Goal: Information Seeking & Learning: Learn about a topic

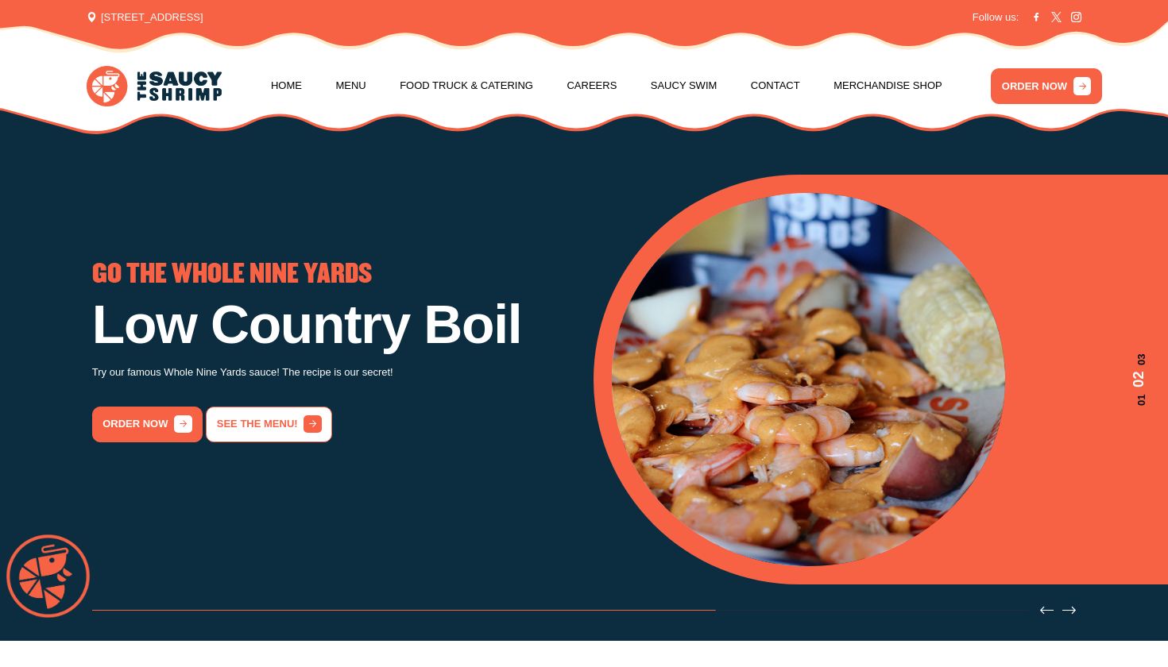
click at [286, 420] on link "See the menu!" at bounding box center [269, 425] width 126 height 36
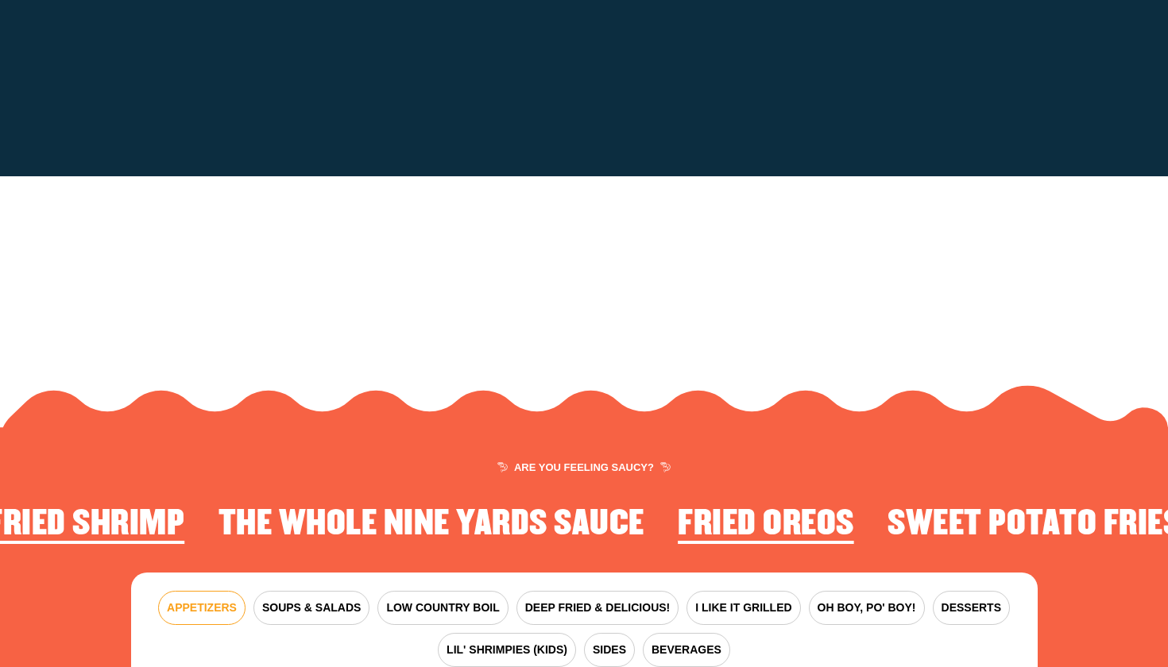
scroll to position [1860, 0]
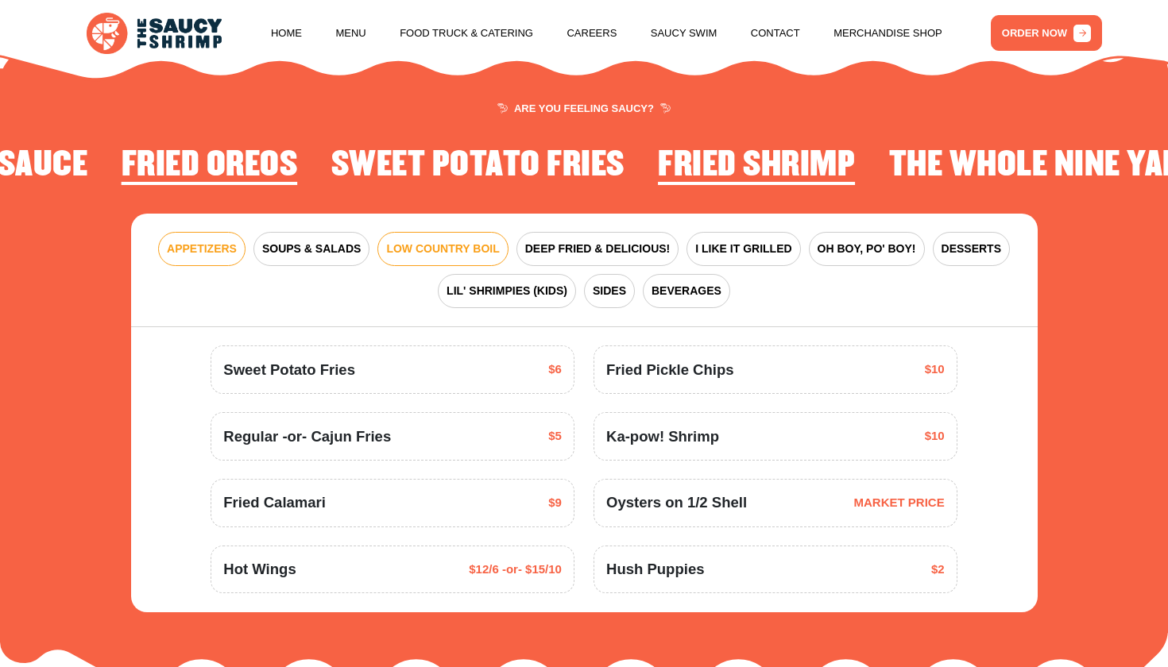
click at [439, 241] on span "LOW COUNTRY BOIL" at bounding box center [442, 249] width 113 height 17
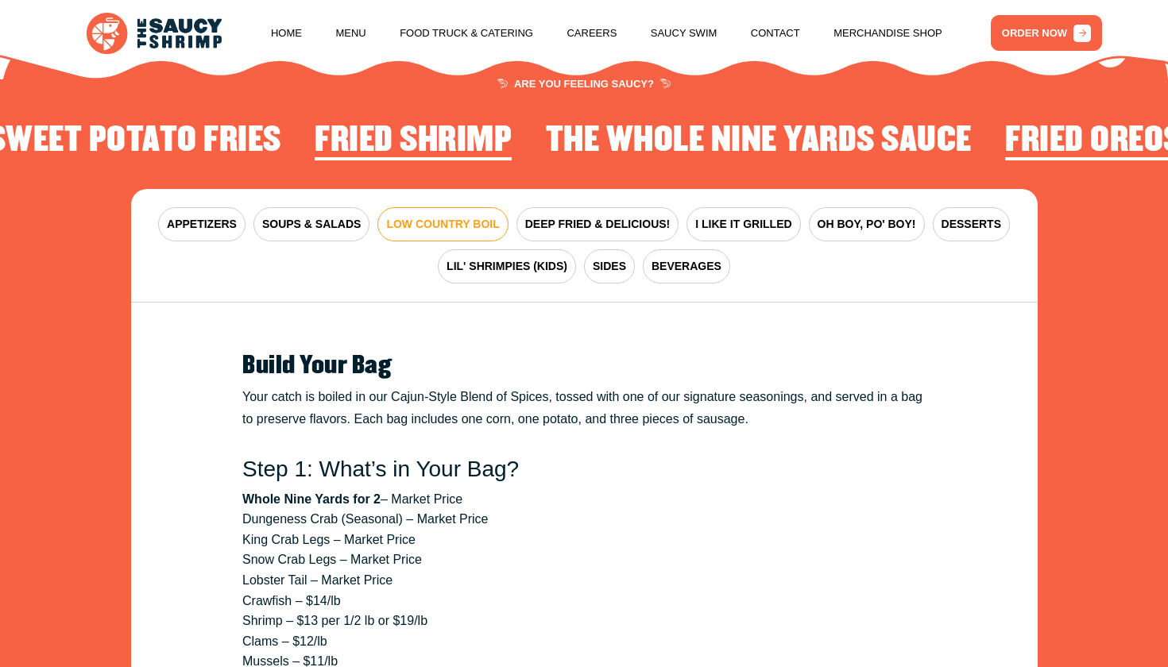
scroll to position [1840, 0]
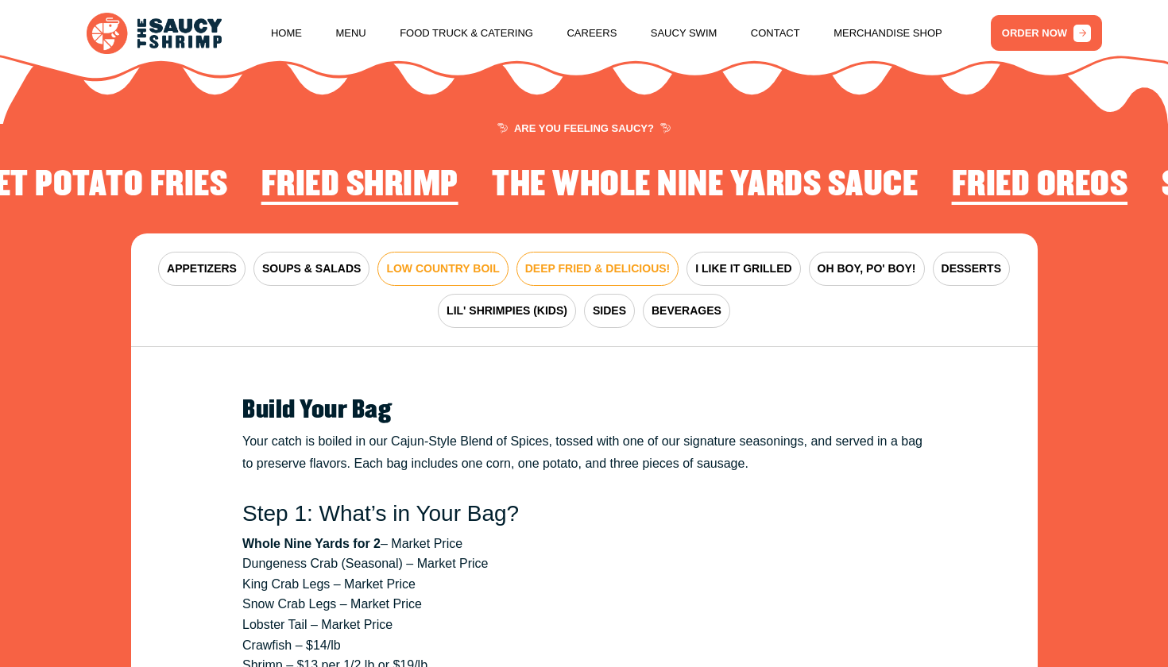
click at [585, 261] on span "DEEP FRIED & DELICIOUS!" at bounding box center [597, 269] width 145 height 17
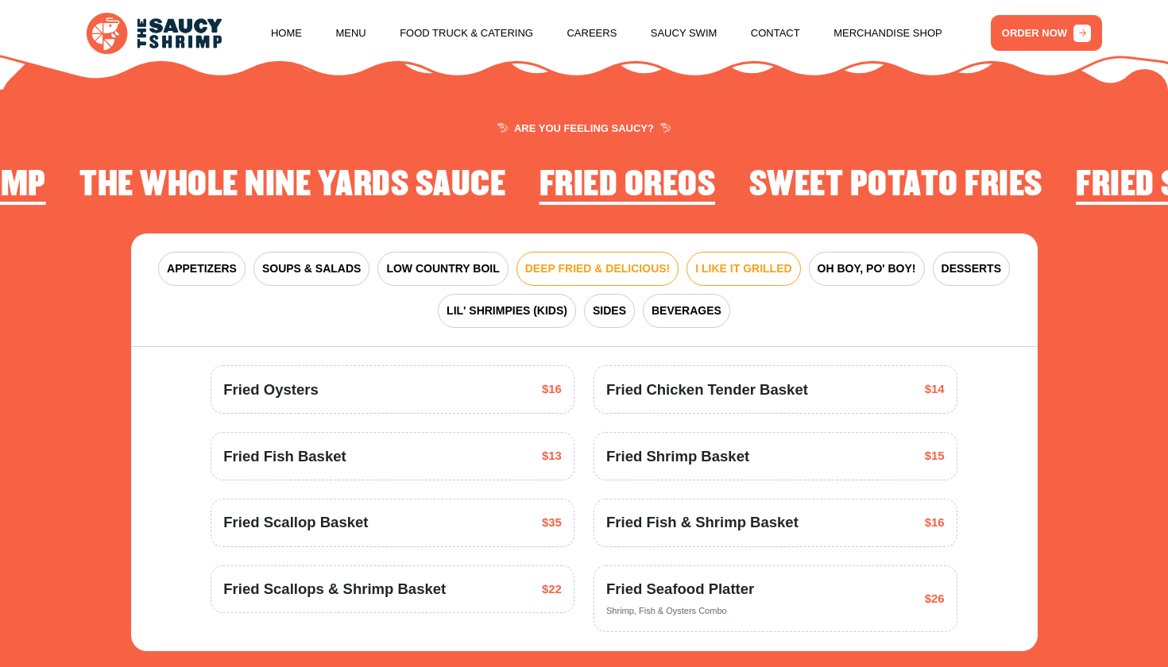
click at [740, 261] on span "I LIKE IT GRILLED" at bounding box center [743, 269] width 96 height 17
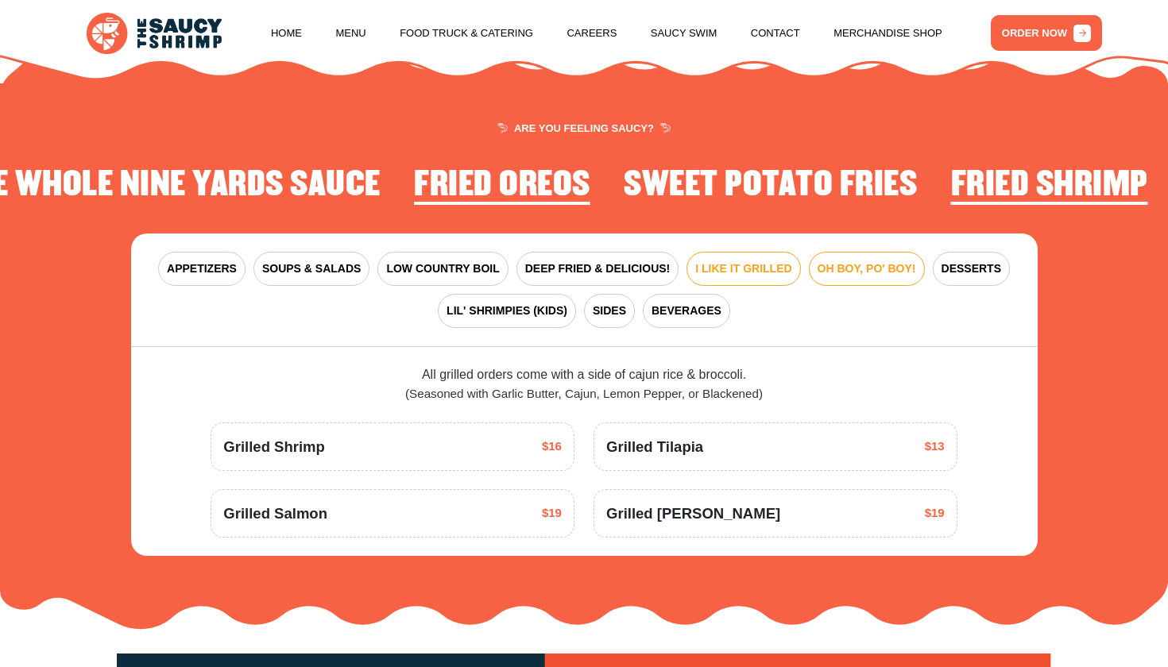
click at [851, 261] on span "OH BOY, PO' BOY!" at bounding box center [866, 269] width 98 height 17
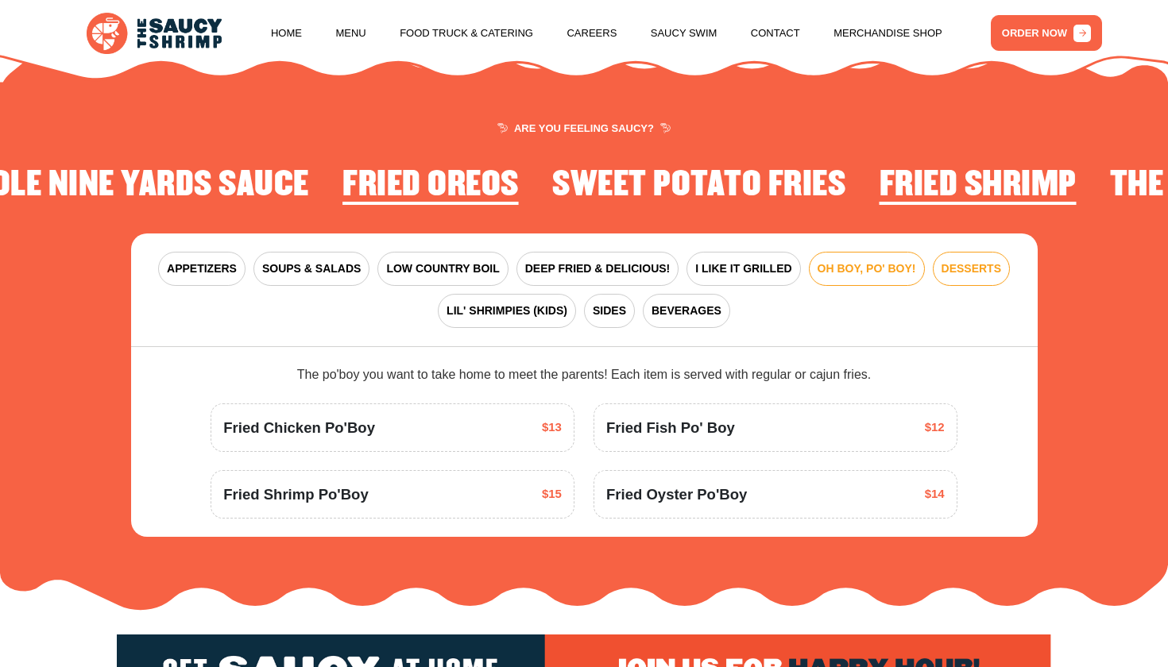
click at [947, 261] on span "DESSERTS" at bounding box center [971, 269] width 60 height 17
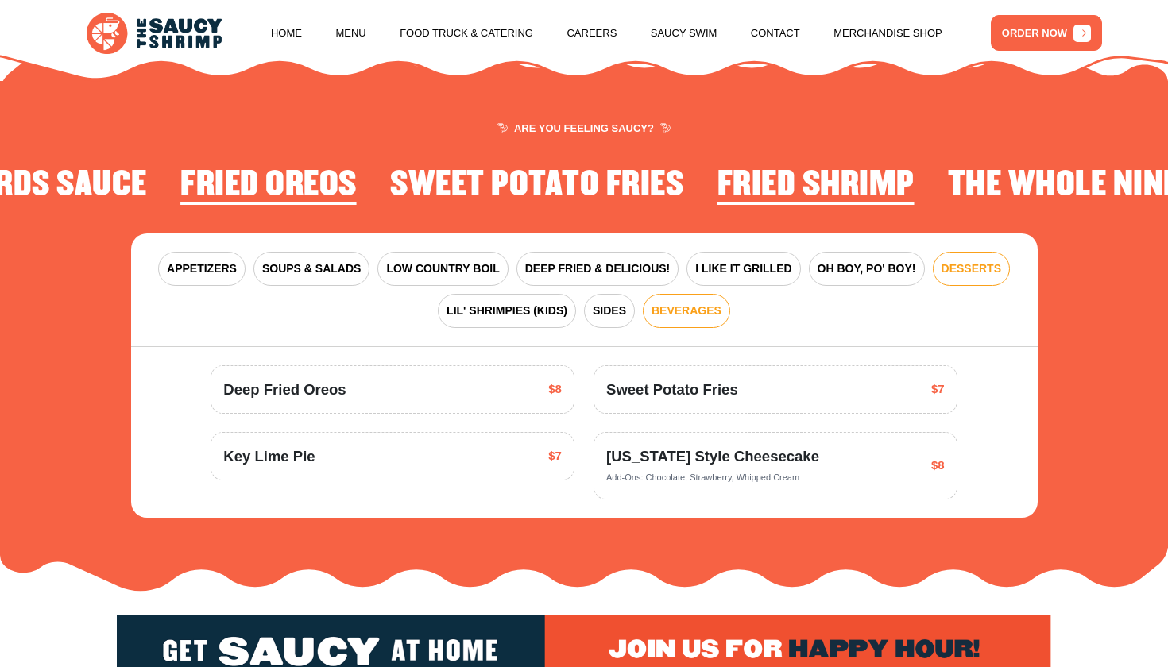
click at [670, 303] on span "BEVERAGES" at bounding box center [686, 311] width 70 height 17
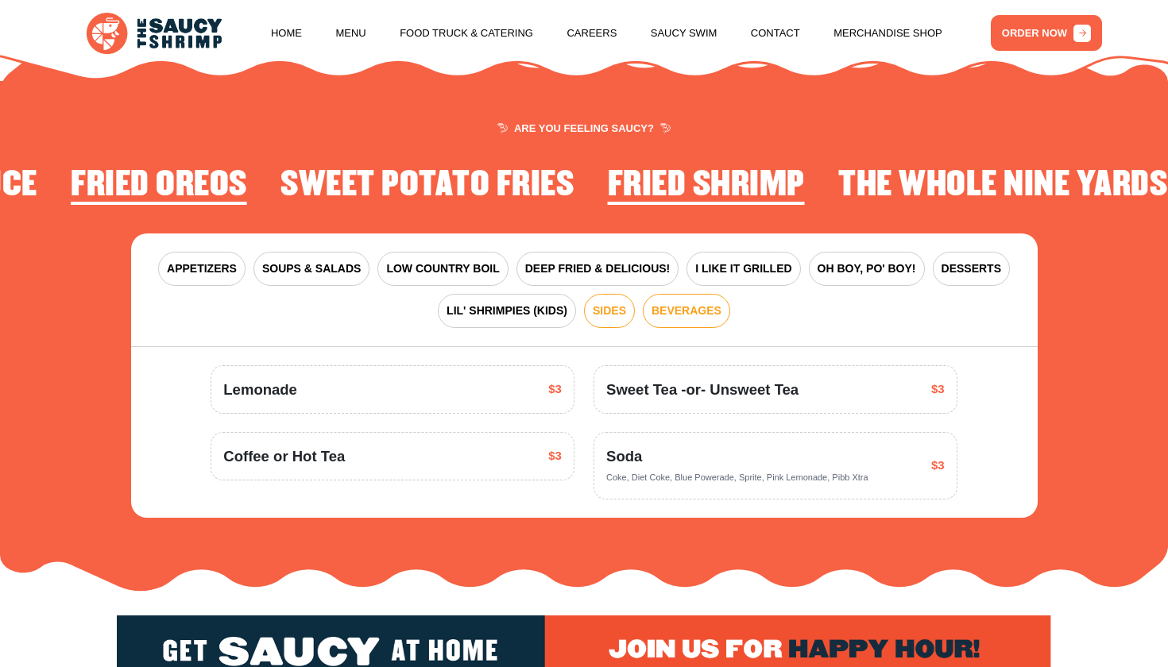
click at [621, 303] on span "SIDES" at bounding box center [609, 311] width 33 height 17
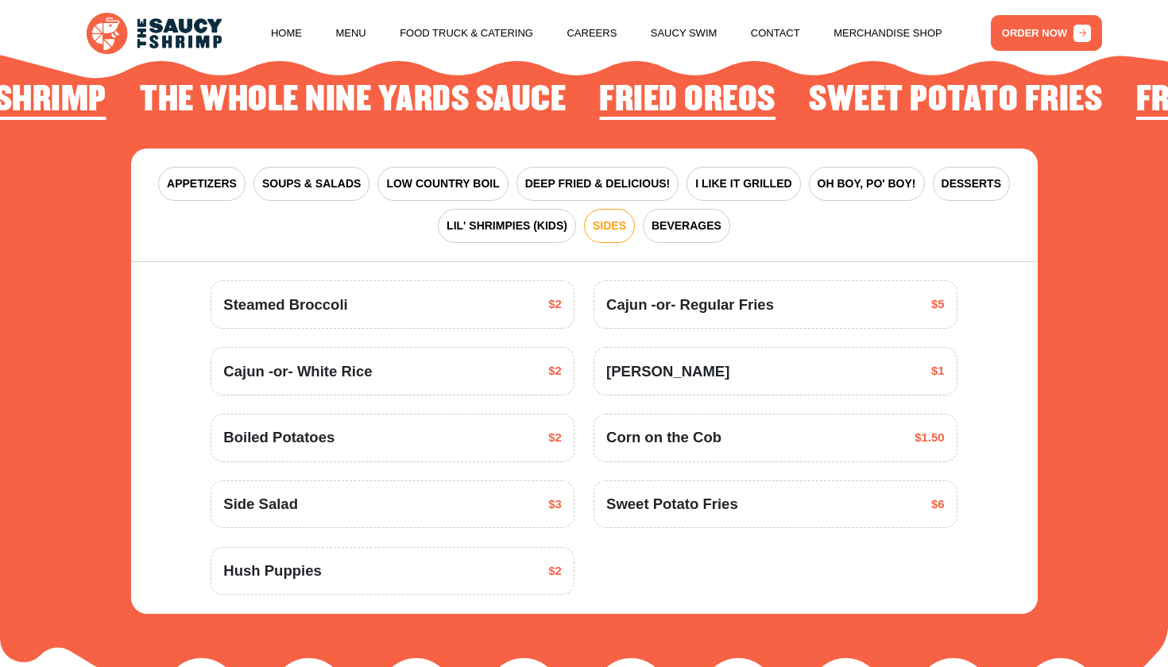
scroll to position [1849, 0]
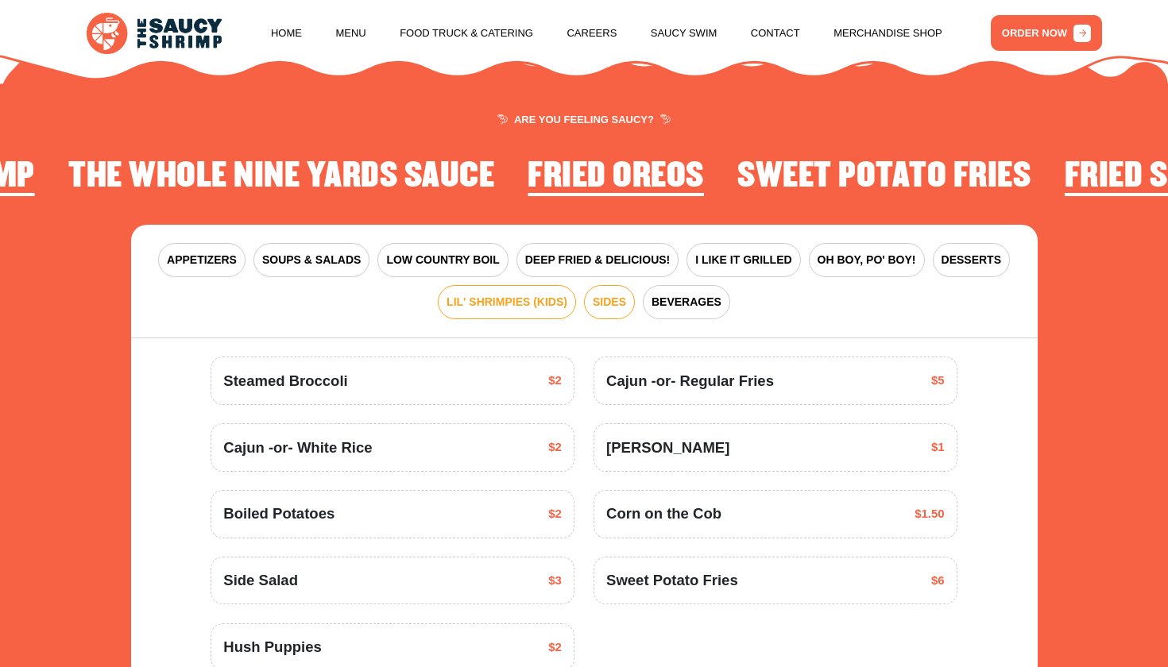
click at [467, 294] on span "LIL' SHRIMPIES (KIDS)" at bounding box center [506, 302] width 121 height 17
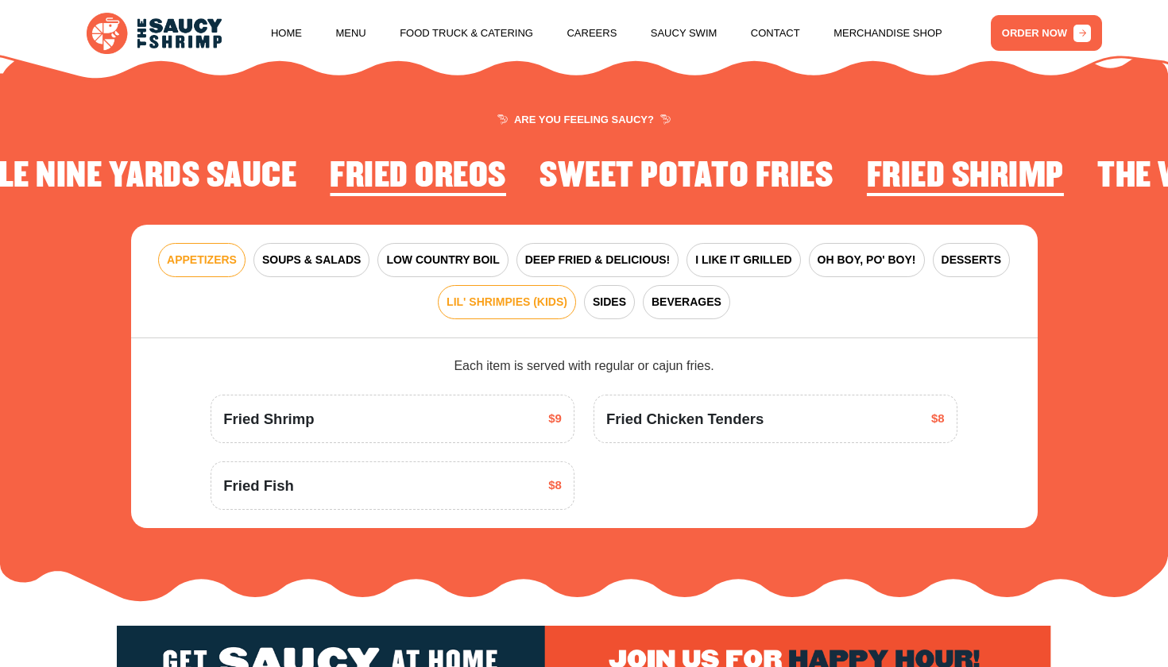
click at [211, 252] on span "APPETIZERS" at bounding box center [202, 260] width 70 height 17
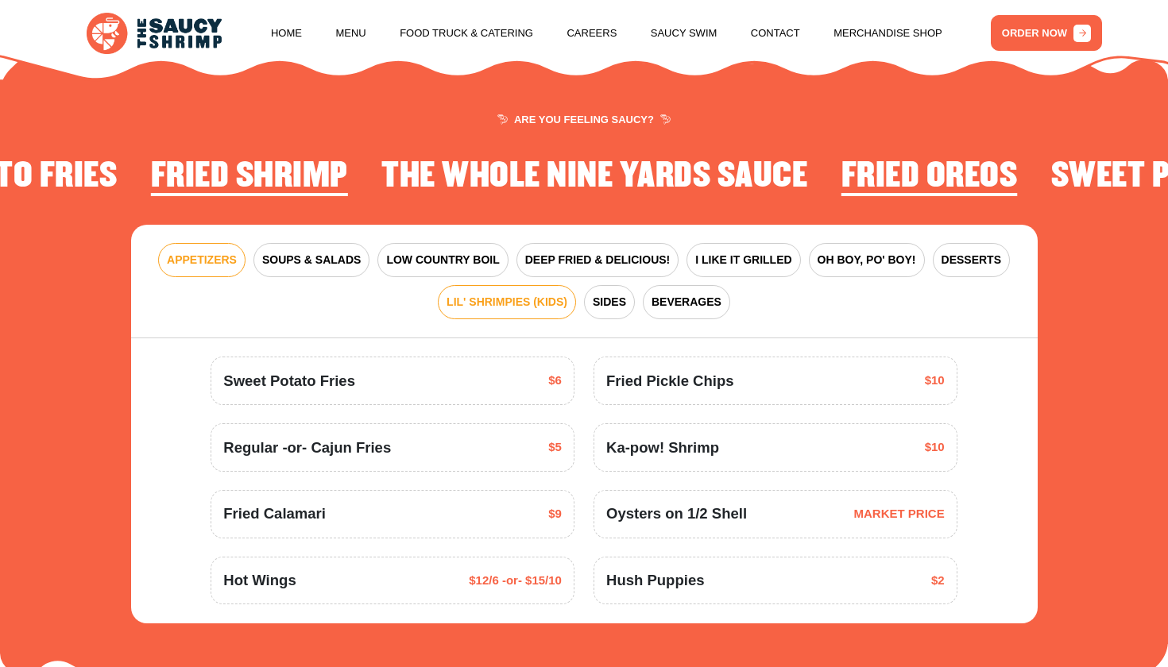
click at [503, 294] on span "LIL' SHRIMPIES (KIDS)" at bounding box center [506, 302] width 121 height 17
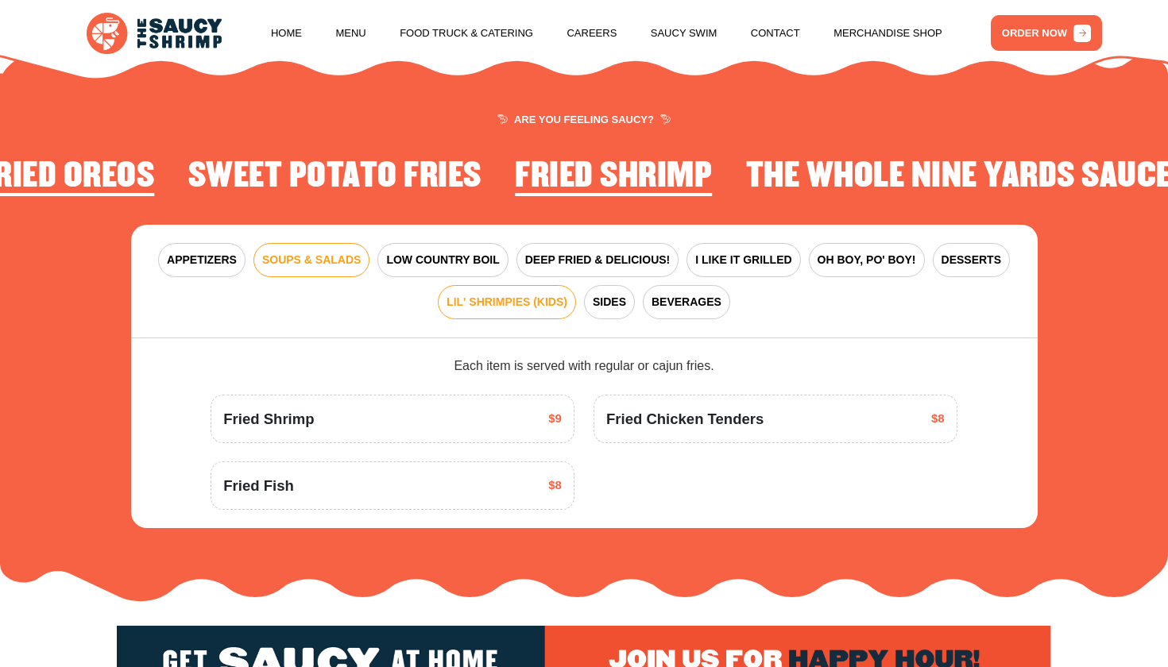
click at [333, 252] on span "SOUPS & SALADS" at bounding box center [311, 260] width 98 height 17
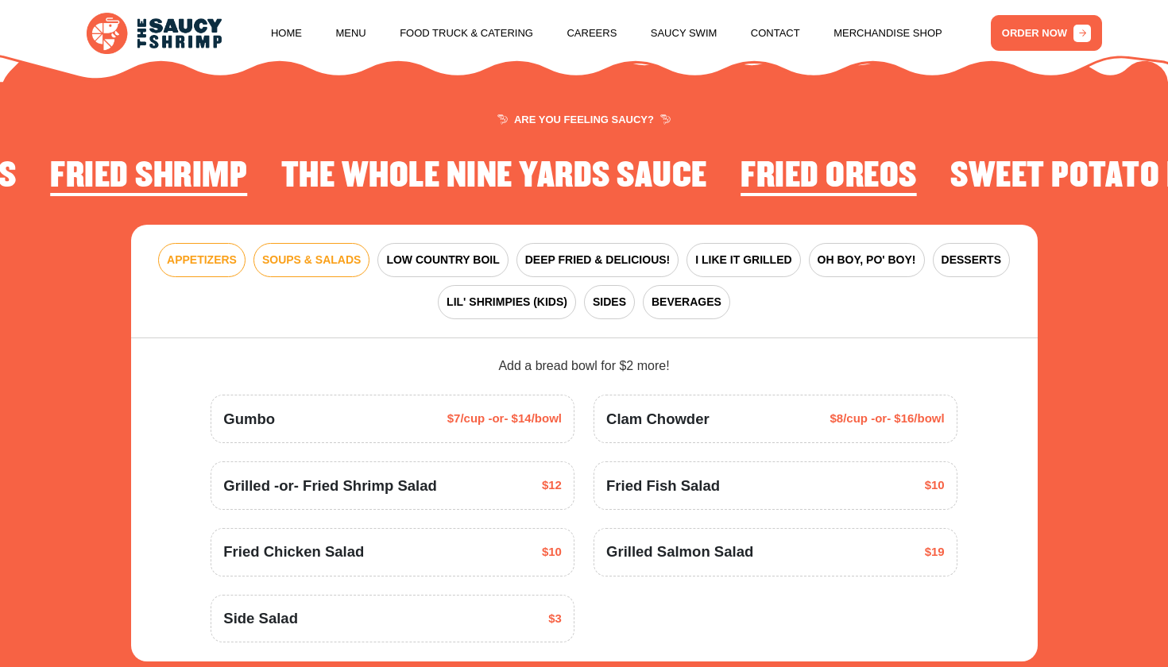
click at [210, 252] on span "APPETIZERS" at bounding box center [202, 260] width 70 height 17
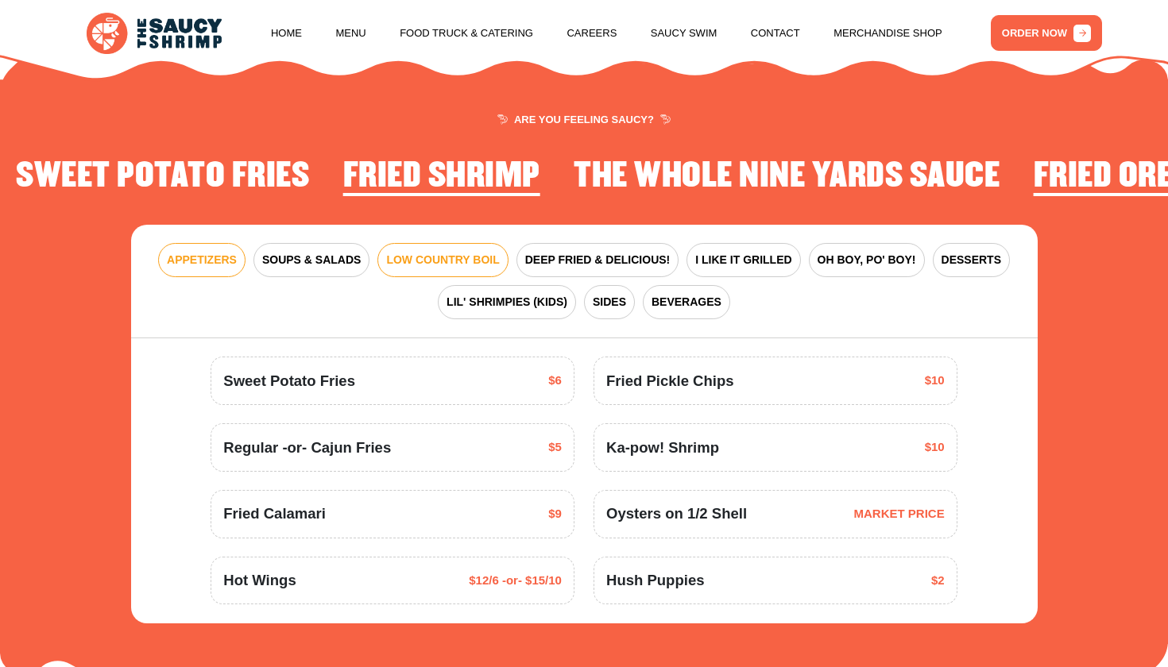
click at [444, 252] on span "LOW COUNTRY BOIL" at bounding box center [442, 260] width 113 height 17
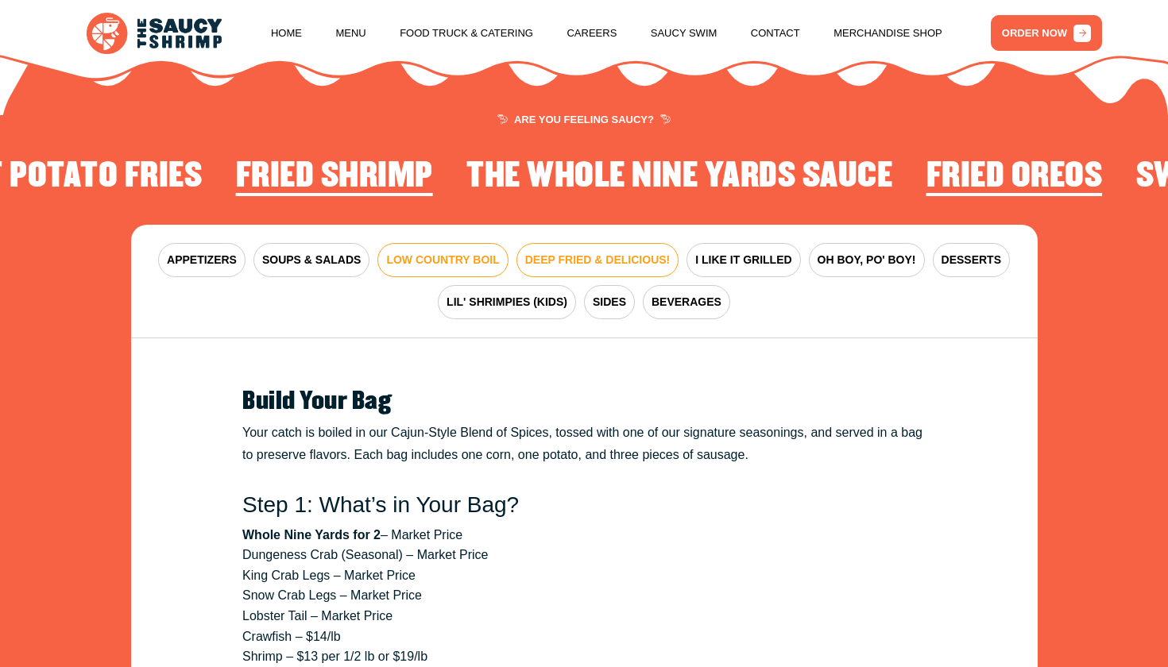
click at [628, 252] on span "DEEP FRIED & DELICIOUS!" at bounding box center [597, 260] width 145 height 17
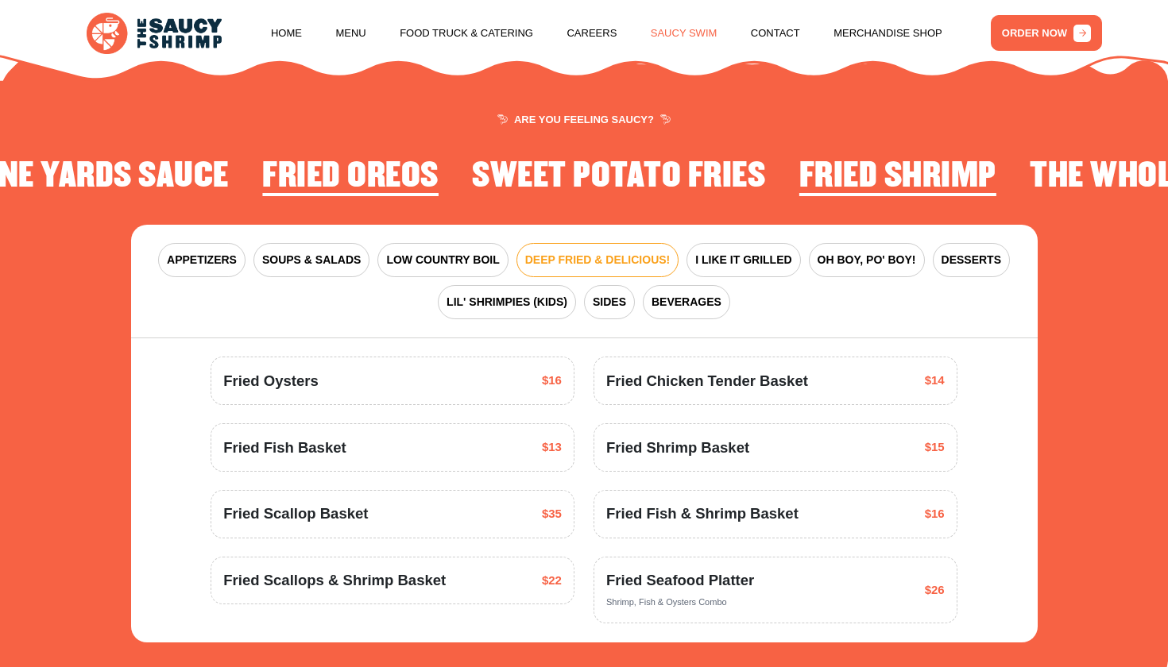
click at [701, 38] on link "Saucy Swim" at bounding box center [683, 33] width 67 height 60
